Goal: Check status: Check status

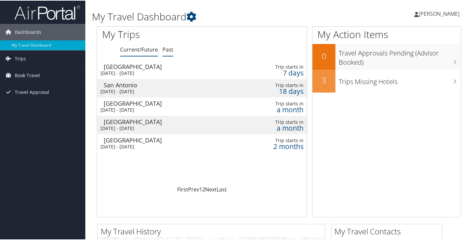
click at [165, 48] on link "Past" at bounding box center [168, 48] width 11 height 7
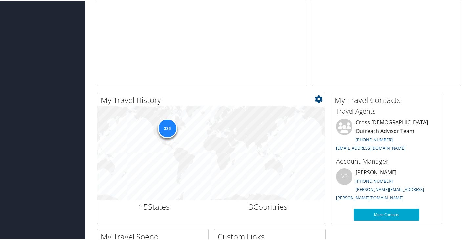
scroll to position [164, 0]
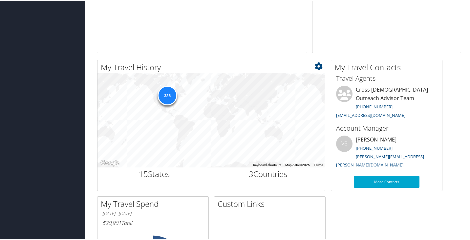
click at [263, 173] on h2 "3 Countries" at bounding box center [269, 173] width 104 height 11
click at [268, 174] on h2 "3 Countries" at bounding box center [269, 173] width 104 height 11
click at [158, 172] on h2 "15 States" at bounding box center [155, 173] width 104 height 11
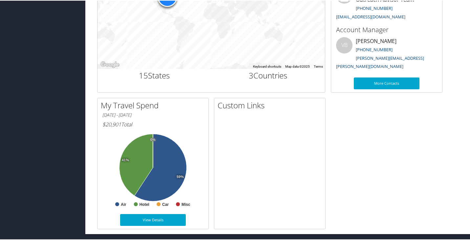
scroll to position [99, 0]
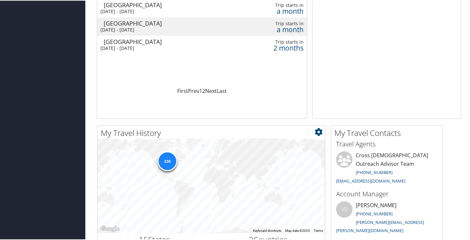
click at [170, 159] on div "336" at bounding box center [168, 161] width 20 height 20
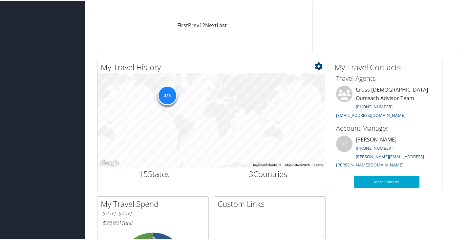
scroll to position [263, 0]
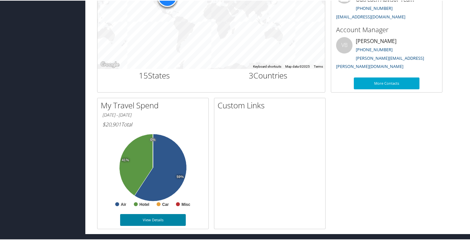
click at [143, 218] on link "View Details" at bounding box center [153, 220] width 66 height 12
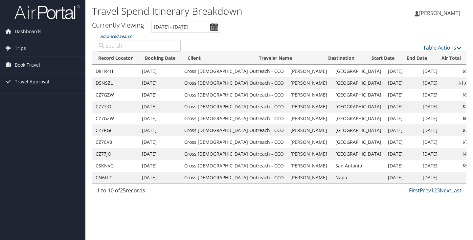
click at [339, 177] on td "Napa" at bounding box center [358, 178] width 53 height 12
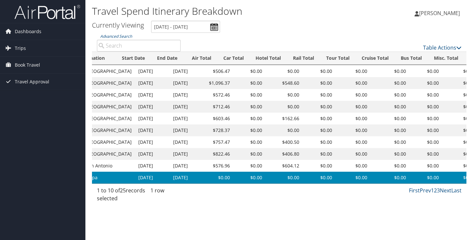
scroll to position [0, 263]
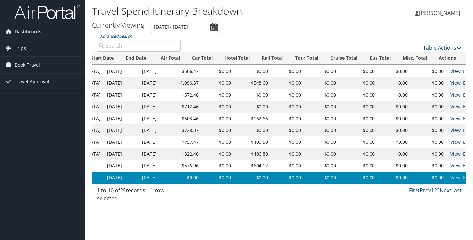
click at [444, 194] on link "Next" at bounding box center [445, 190] width 11 height 7
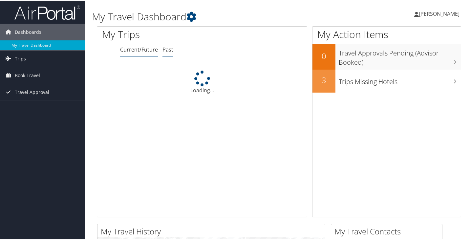
click at [168, 47] on link "Past" at bounding box center [168, 48] width 11 height 7
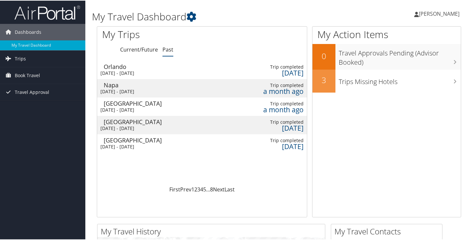
click at [134, 89] on div "Thu 24 Jul 2025 - Sun 27 Jul 2025" at bounding box center [158, 91] width 114 height 6
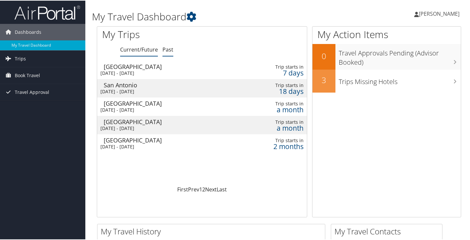
click at [166, 50] on link "Past" at bounding box center [168, 48] width 11 height 7
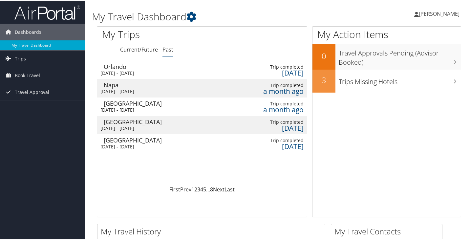
click at [141, 85] on div "Napa" at bounding box center [168, 84] width 128 height 6
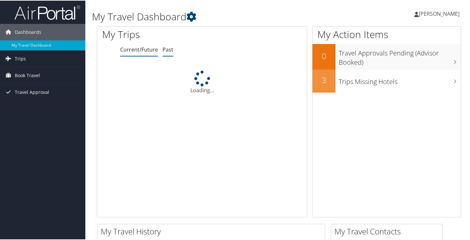
click at [169, 50] on link "Past" at bounding box center [168, 48] width 11 height 7
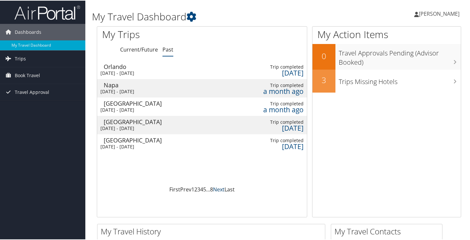
click at [215, 191] on link "Next" at bounding box center [218, 188] width 11 height 7
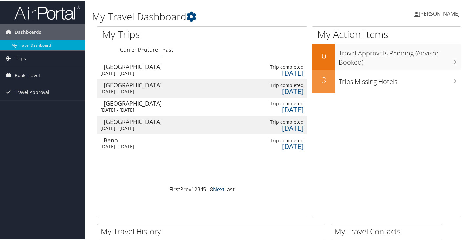
click at [215, 191] on link "Next" at bounding box center [218, 188] width 11 height 7
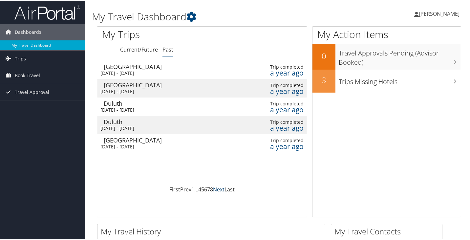
click at [215, 191] on link "Next" at bounding box center [218, 188] width 11 height 7
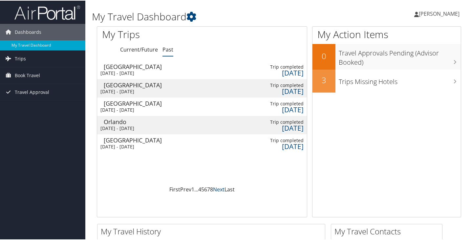
click at [215, 191] on link "Next" at bounding box center [218, 188] width 11 height 7
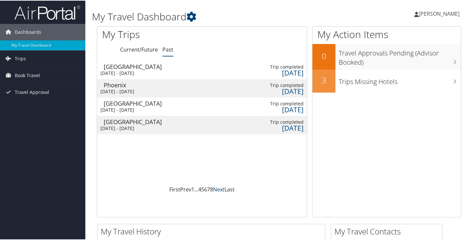
click at [215, 191] on link "Next" at bounding box center [218, 188] width 11 height 7
click at [187, 189] on link "Prev" at bounding box center [185, 188] width 11 height 7
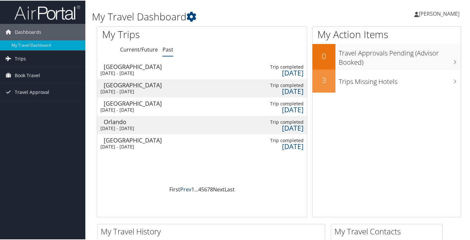
click at [187, 189] on link "Prev" at bounding box center [185, 188] width 11 height 7
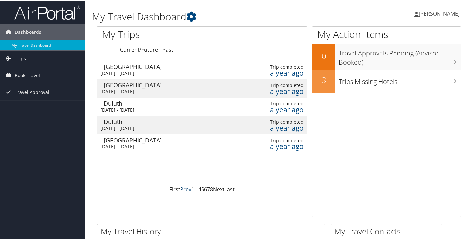
click at [187, 189] on link "Prev" at bounding box center [185, 188] width 11 height 7
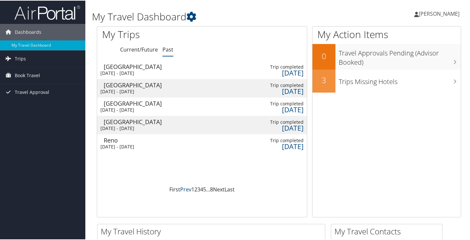
click at [187, 189] on link "Prev" at bounding box center [185, 188] width 11 height 7
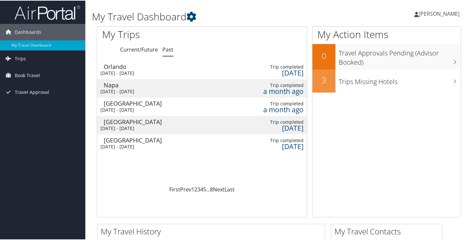
click at [133, 106] on div "[DATE] - [DATE]" at bounding box center [158, 109] width 114 height 6
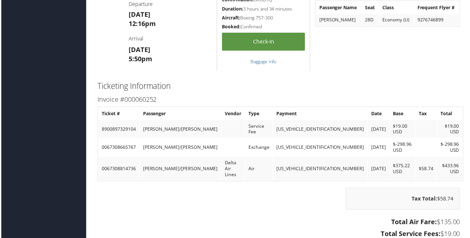
scroll to position [723, 0]
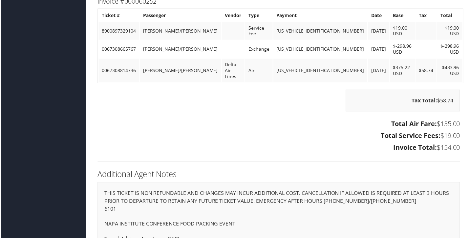
click at [391, 59] on td "$375.22 USD" at bounding box center [403, 71] width 25 height 24
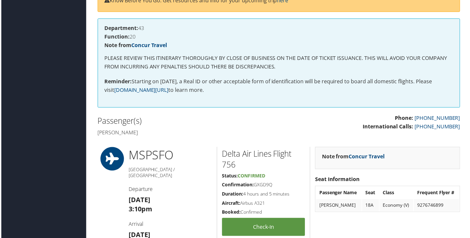
scroll to position [0, 0]
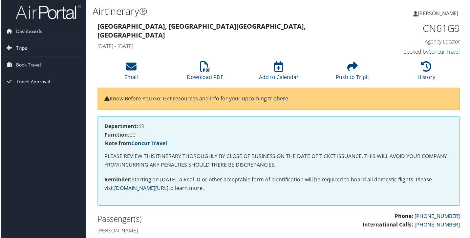
click at [23, 47] on span "Trips" at bounding box center [20, 48] width 11 height 16
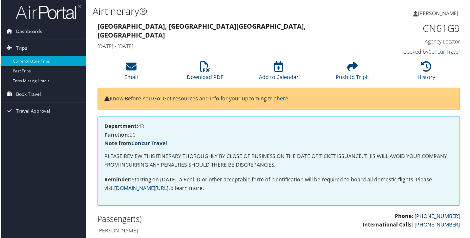
click at [20, 59] on link "Current/Future Trips" at bounding box center [42, 62] width 85 height 10
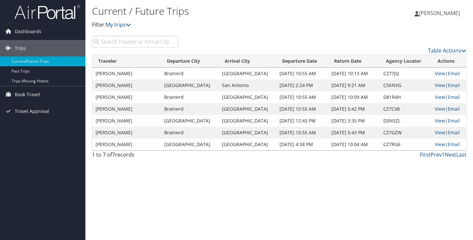
drag, startPoint x: 444, startPoint y: 13, endPoint x: 367, endPoint y: 21, distance: 77.6
click at [444, 13] on span "[PERSON_NAME]" at bounding box center [439, 13] width 41 height 7
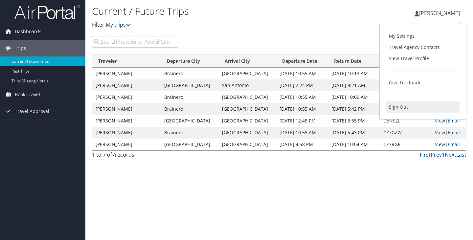
click at [403, 107] on link "Sign Out" at bounding box center [422, 107] width 73 height 11
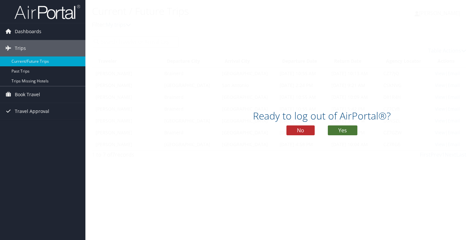
click at [347, 131] on button "Yes" at bounding box center [343, 131] width 30 height 10
